Goal: Check status: Check status

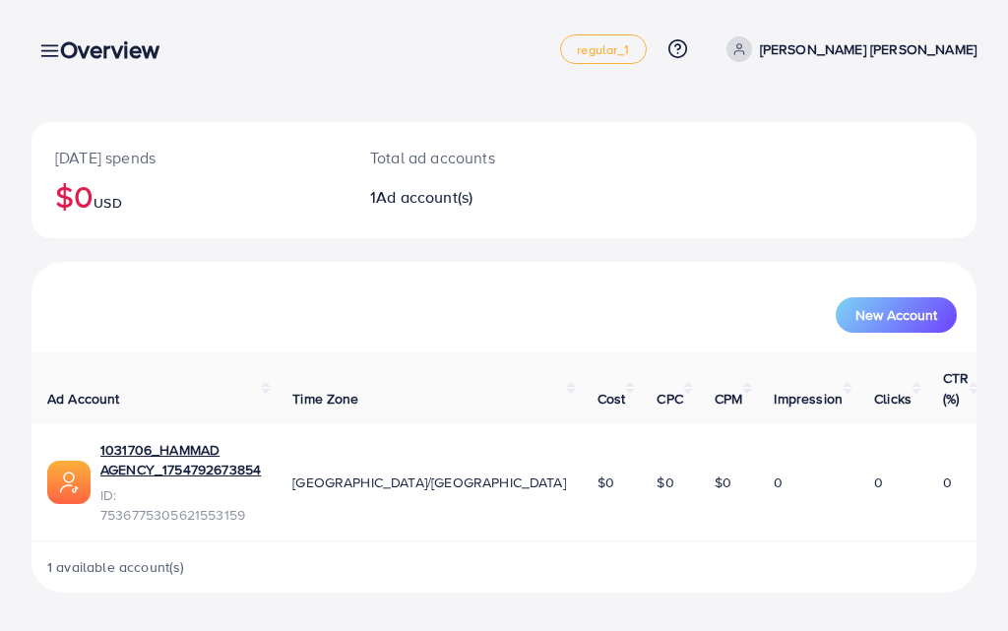
click at [42, 49] on icon at bounding box center [49, 50] width 21 height 21
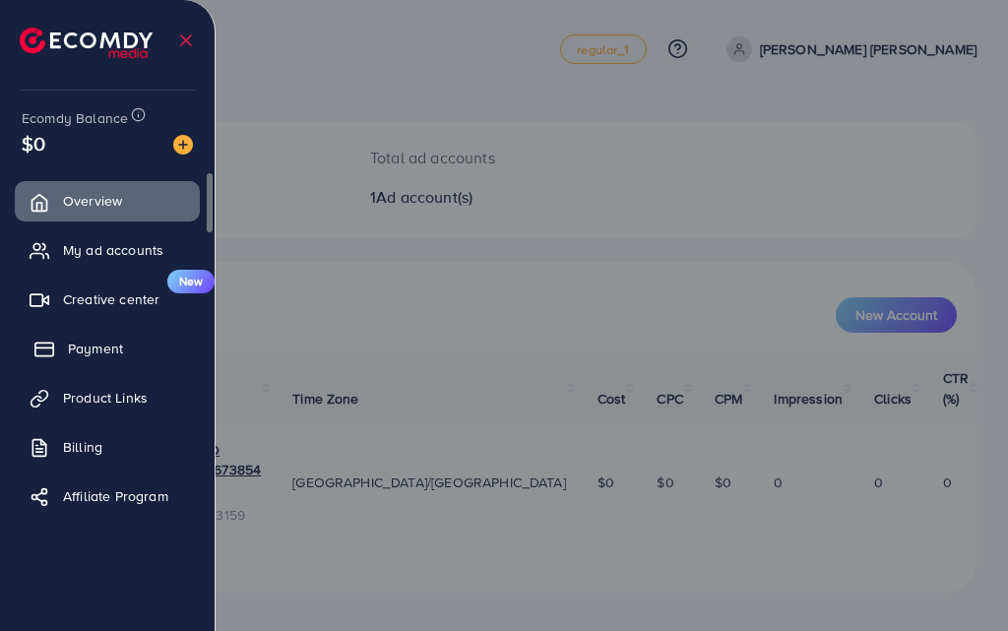
click at [86, 347] on span "Payment" at bounding box center [95, 349] width 55 height 20
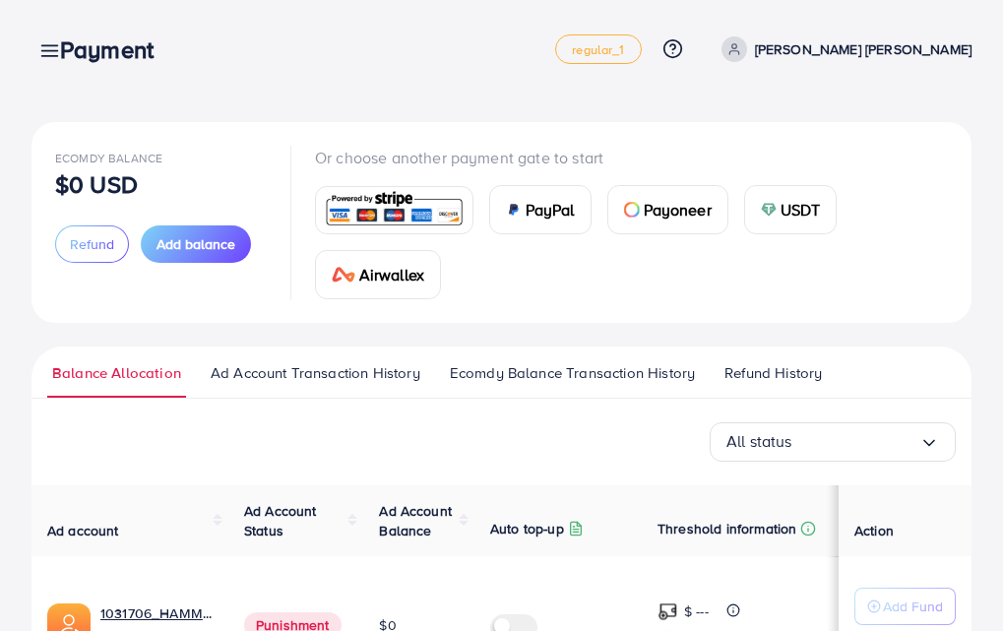
click at [54, 46] on div "Payment" at bounding box center [114, 49] width 141 height 29
click at [53, 60] on div "Payment" at bounding box center [114, 49] width 141 height 29
click at [44, 55] on div "Payment" at bounding box center [114, 49] width 141 height 29
click at [46, 58] on div "Payment" at bounding box center [114, 49] width 141 height 29
click at [38, 49] on link at bounding box center [45, 49] width 29 height 25
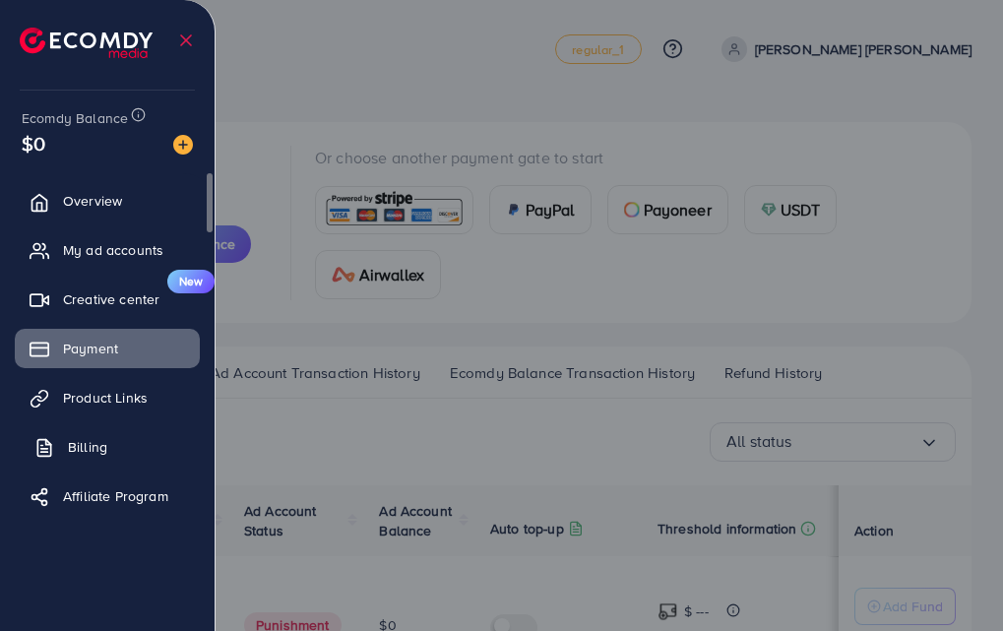
click at [123, 434] on link "Billing" at bounding box center [107, 446] width 185 height 39
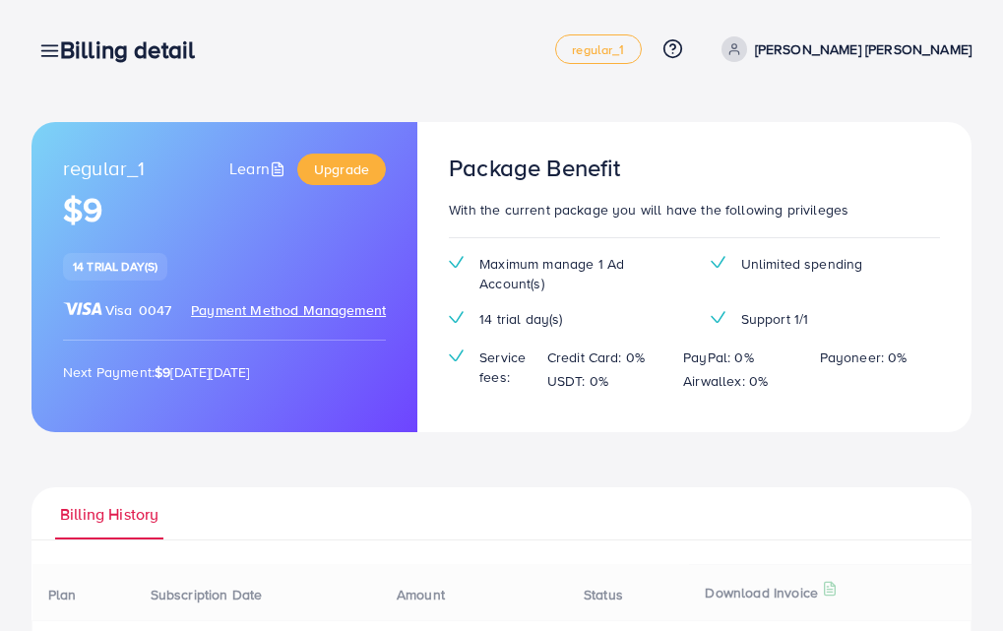
click at [39, 39] on link at bounding box center [45, 49] width 29 height 25
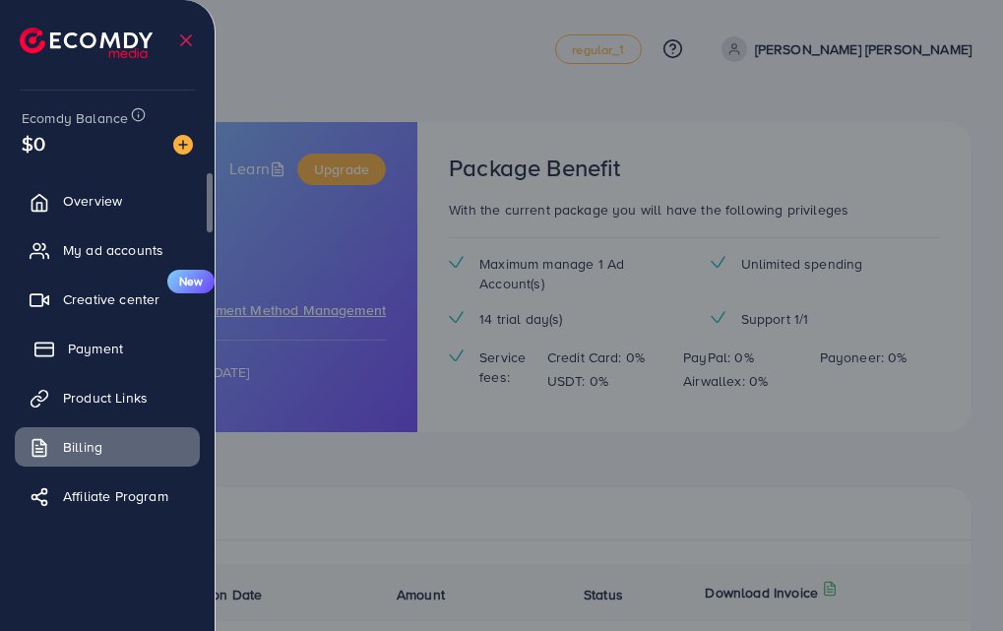
click at [103, 352] on span "Payment" at bounding box center [95, 349] width 55 height 20
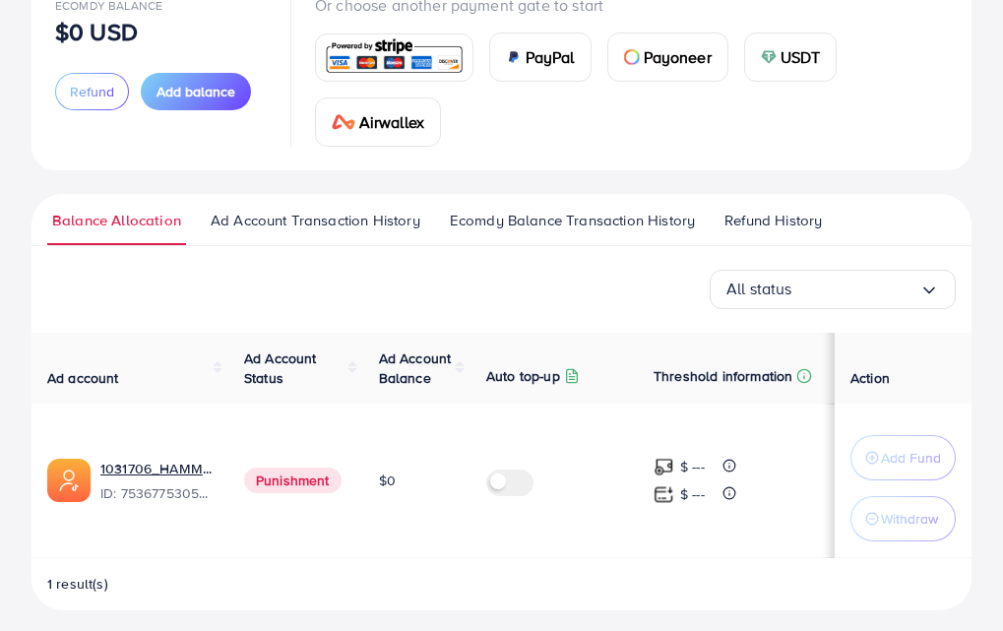
scroll to position [163, 0]
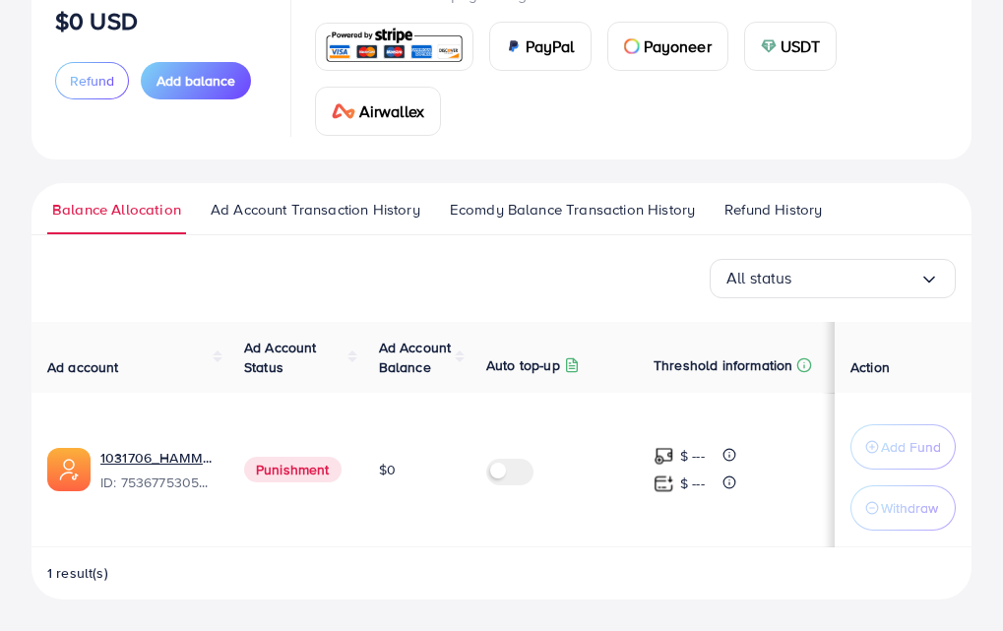
click at [759, 215] on span "Refund History" at bounding box center [772, 210] width 97 height 22
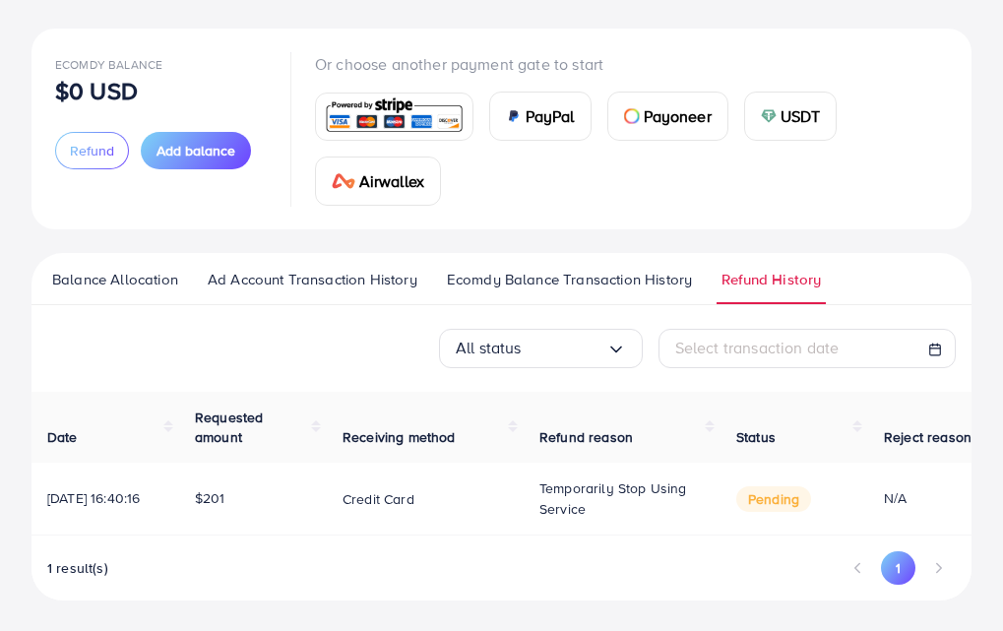
scroll to position [99, 0]
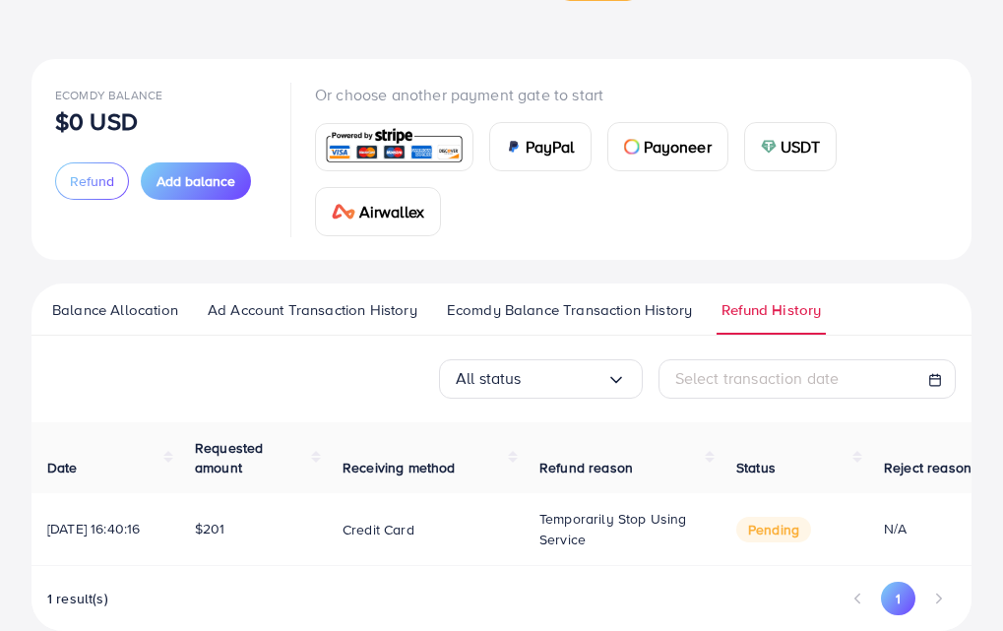
scroll to position [63, 0]
drag, startPoint x: 702, startPoint y: 563, endPoint x: 771, endPoint y: 562, distance: 68.9
click at [771, 562] on tr "10/08/2025, 16:40:16 $201 Credit card Temporarily stop using service pending N/A" at bounding box center [597, 529] width 1132 height 72
click at [767, 579] on div "Date Requested amount Receiving method Refund reason Status Reject reason 10/08…" at bounding box center [501, 526] width 940 height 209
click at [768, 565] on td "pending" at bounding box center [794, 529] width 148 height 72
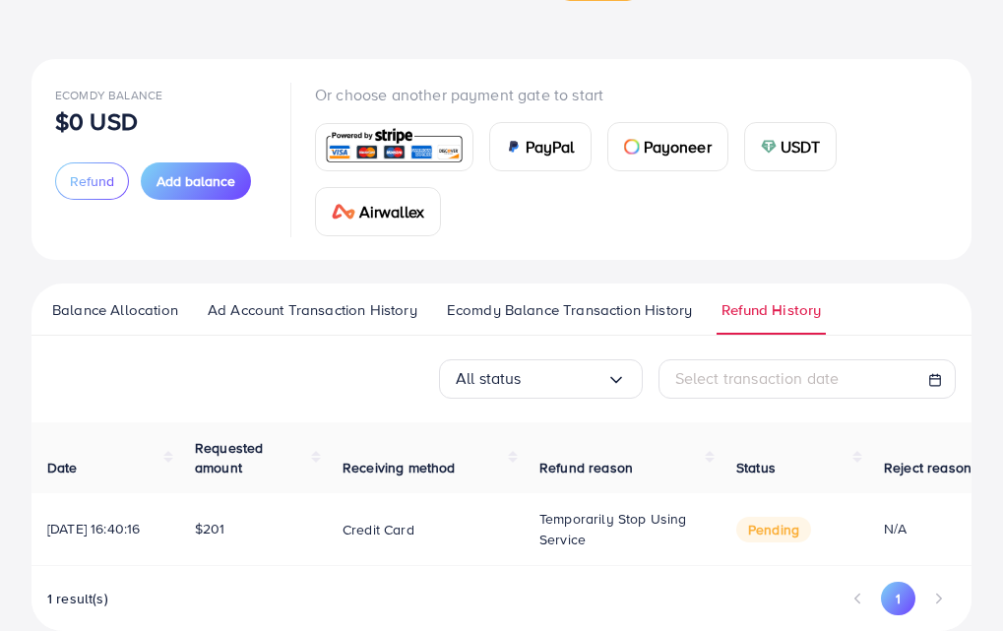
drag, startPoint x: 768, startPoint y: 565, endPoint x: 920, endPoint y: 552, distance: 153.1
click at [12, 9] on div "Ecomdy Balance $0 USD Refund Add balance Or choose another payment gate to star…" at bounding box center [501, 299] width 1003 height 725
click at [821, 588] on div "1 result(s) 1" at bounding box center [501, 606] width 940 height 49
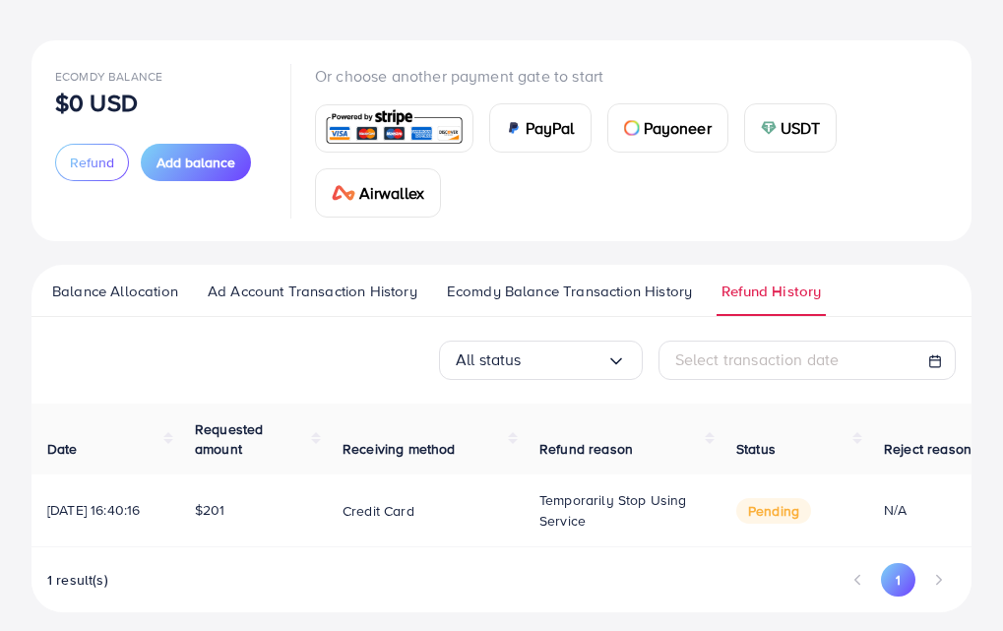
scroll to position [99, 0]
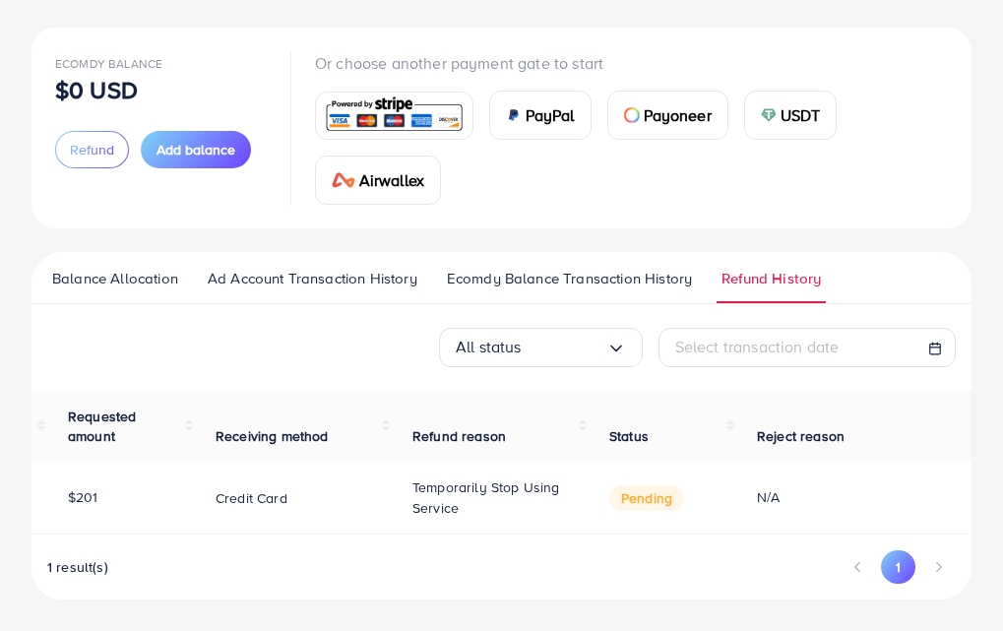
scroll to position [0, 142]
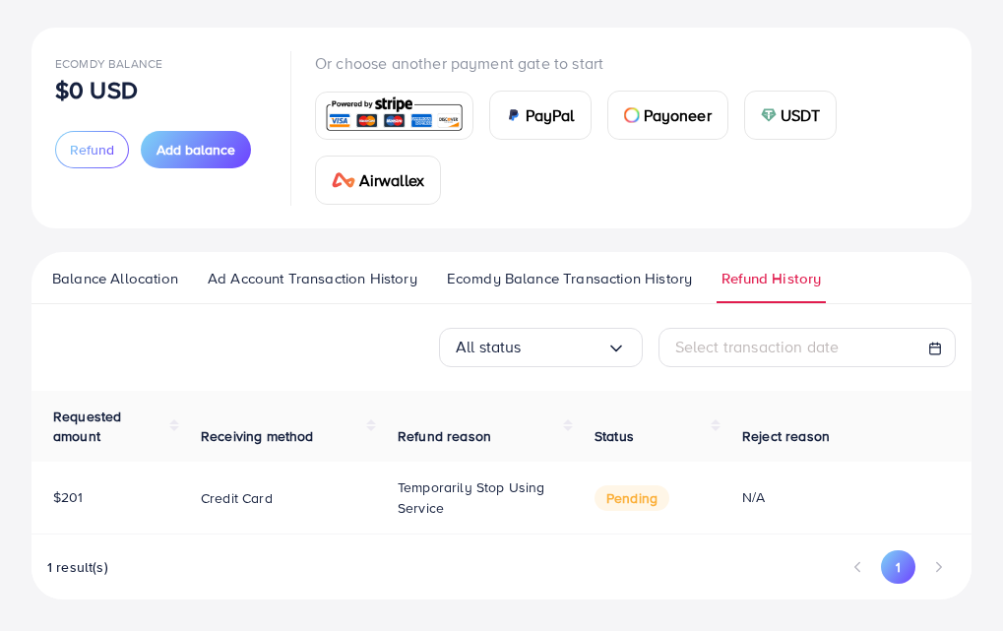
click at [723, 512] on td "pending" at bounding box center [653, 498] width 148 height 72
click at [739, 493] on td "N/A" at bounding box center [873, 498] width 295 height 72
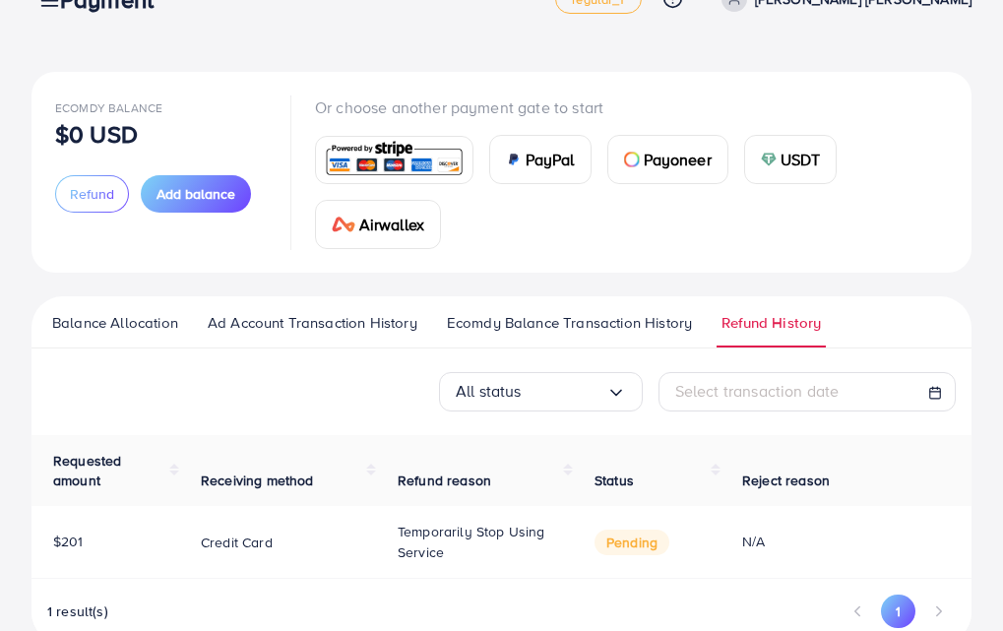
scroll to position [1, 0]
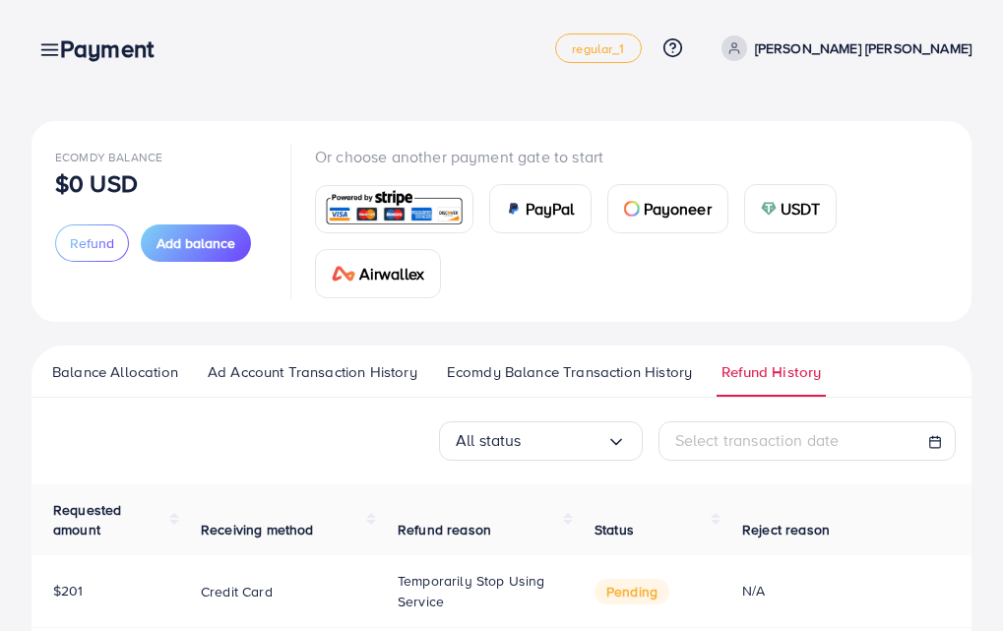
click at [691, 232] on link "Payoneer" at bounding box center [667, 208] width 121 height 49
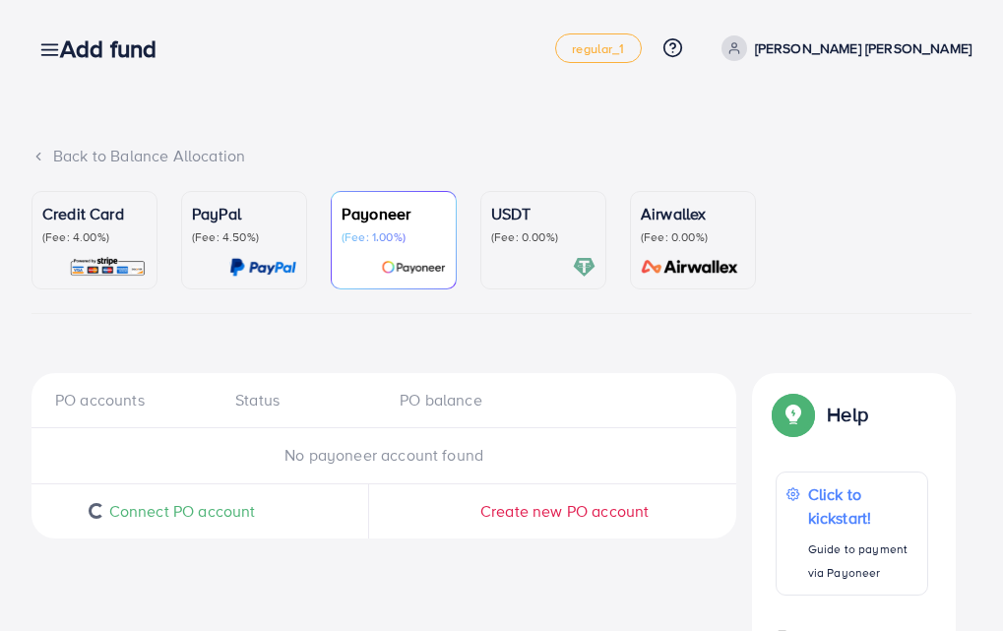
scroll to position [126, 0]
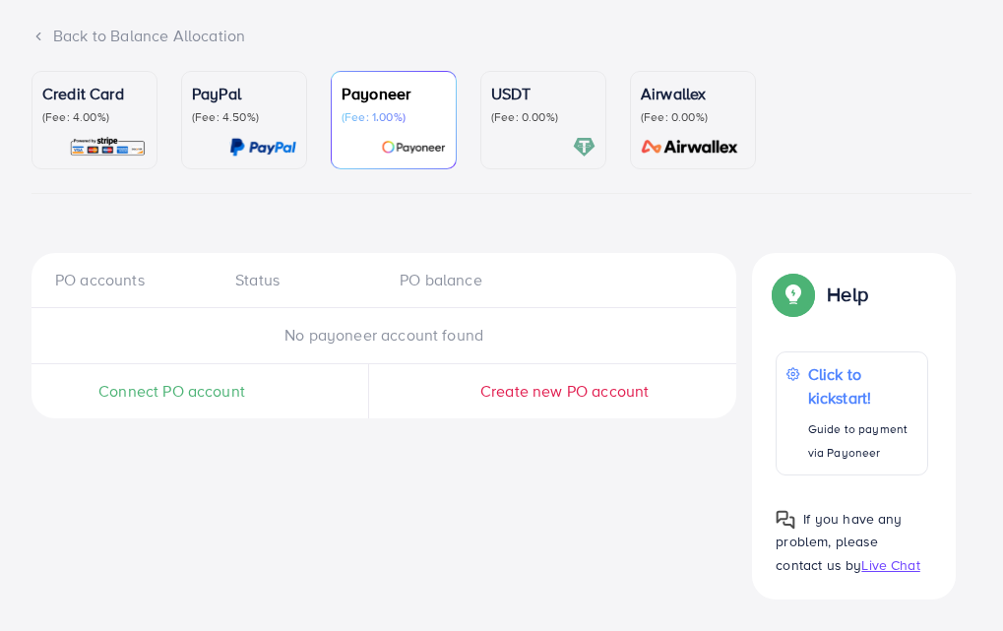
click at [210, 393] on span "Connect PO account" at bounding box center [171, 391] width 147 height 23
